Goal: Find specific page/section

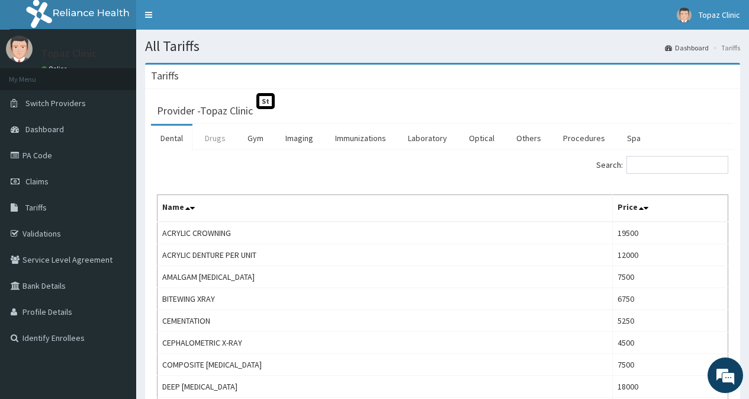
click at [219, 140] on link "Drugs" at bounding box center [215, 138] width 40 height 25
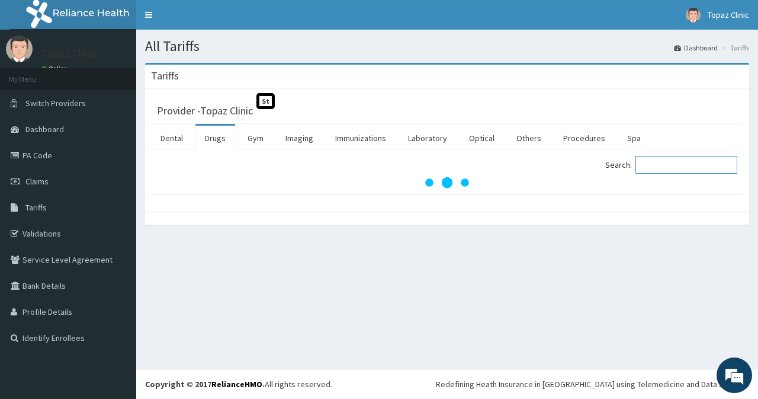
click at [685, 166] on input "Search:" at bounding box center [687, 165] width 102 height 18
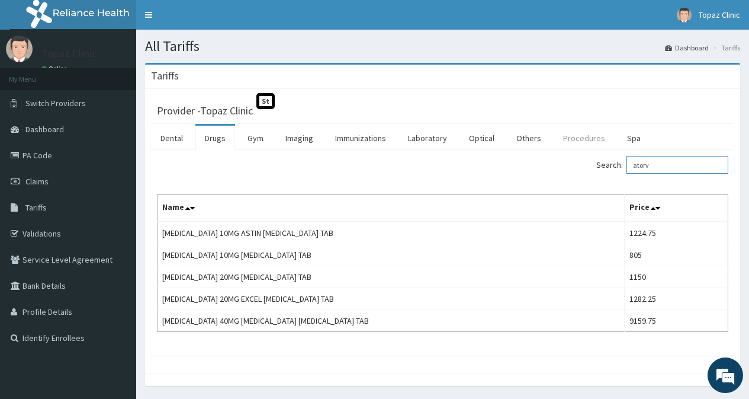
type input "atorv"
click at [570, 137] on link "Procedures" at bounding box center [584, 138] width 61 height 25
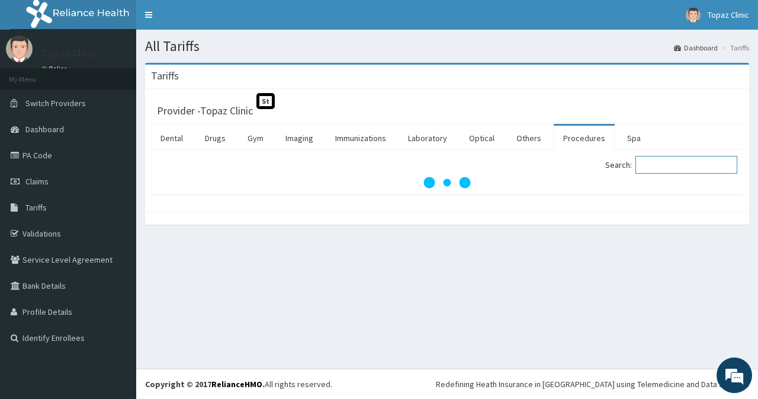
click at [676, 168] on input "Search:" at bounding box center [687, 165] width 102 height 18
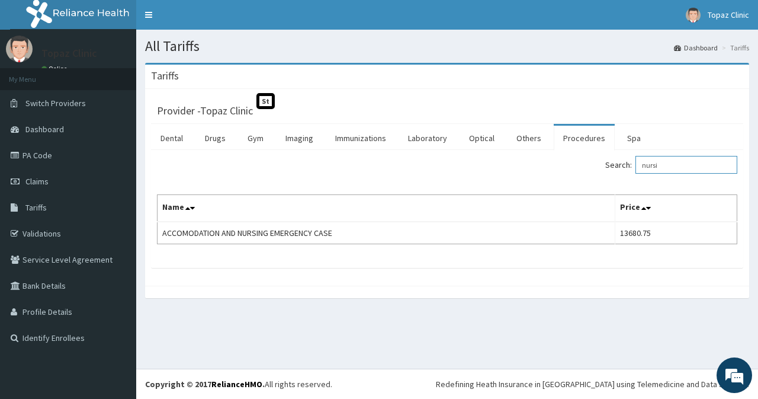
type input "nursi"
click at [45, 158] on link "PA Code" at bounding box center [68, 155] width 136 height 26
